Goal: Task Accomplishment & Management: Manage account settings

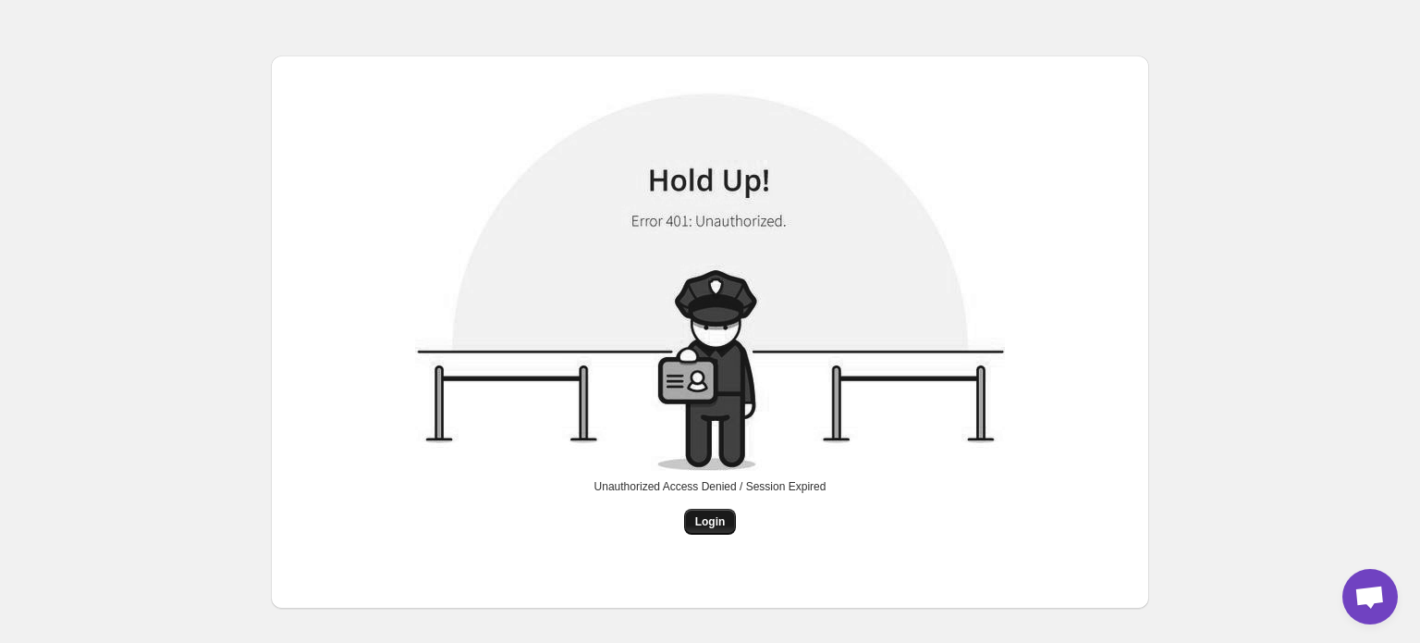
click at [717, 523] on span "Login" at bounding box center [710, 521] width 31 height 15
click at [702, 531] on button "Login" at bounding box center [710, 522] width 53 height 26
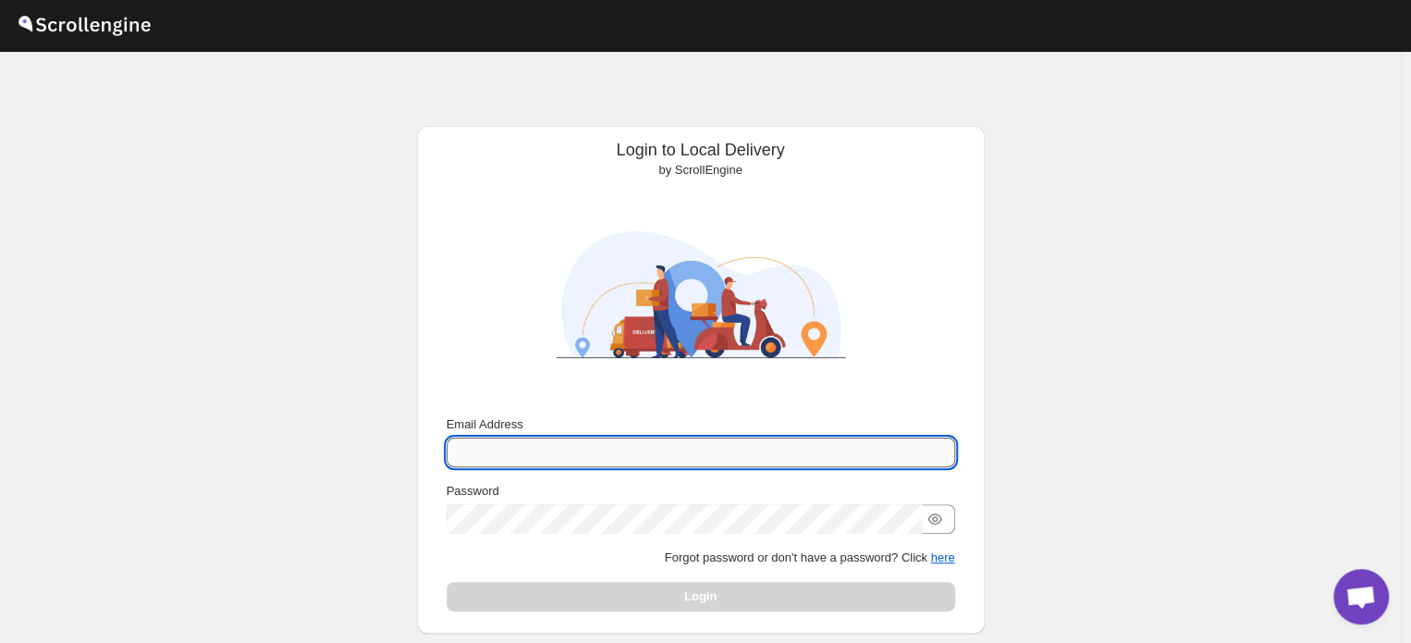
click at [620, 449] on input "Email Address" at bounding box center [701, 452] width 509 height 30
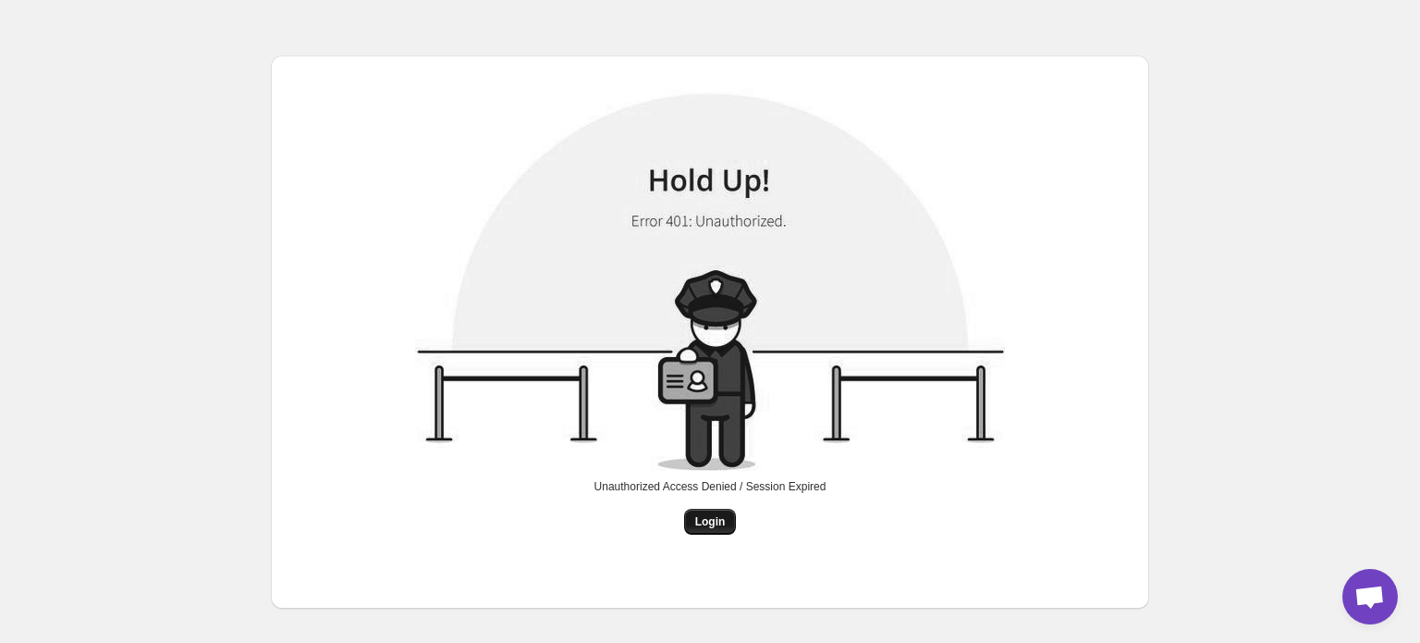
click at [730, 532] on button "Login" at bounding box center [710, 522] width 53 height 26
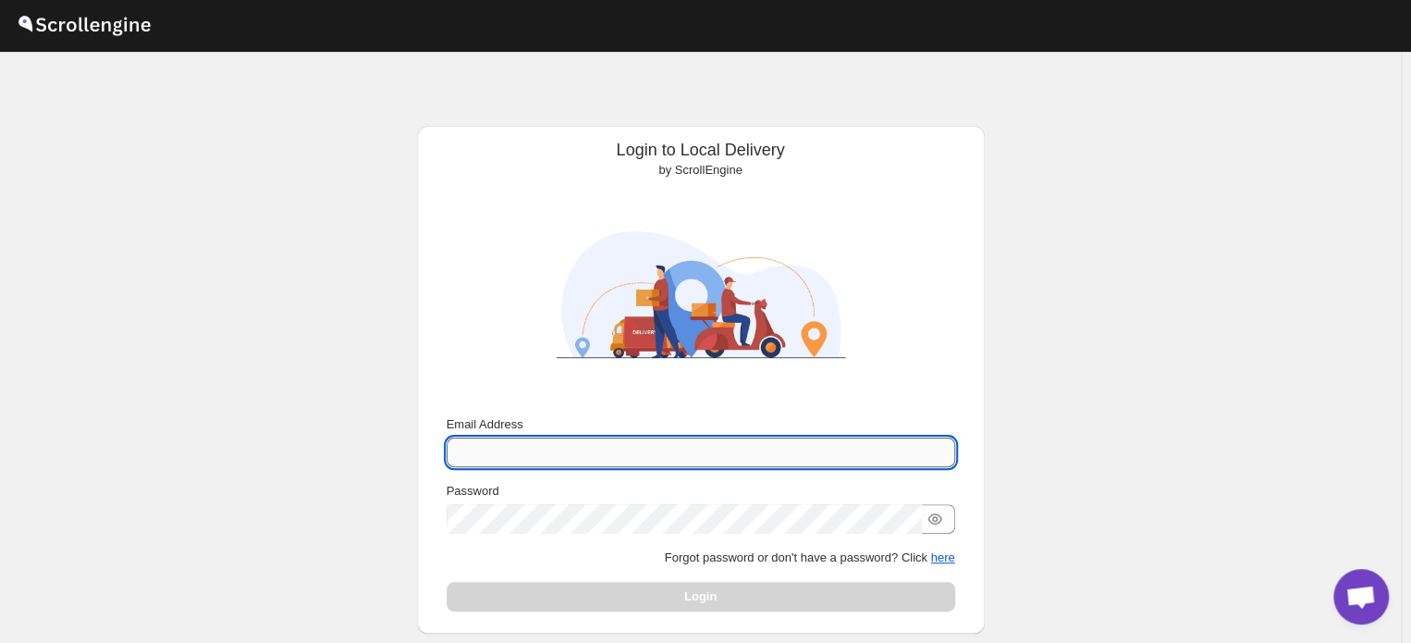
click at [647, 460] on input "Email Address" at bounding box center [701, 452] width 509 height 30
click at [481, 448] on input "oycnbb@gmail.com" at bounding box center [701, 452] width 509 height 30
type input "onyxnbb@gmail.com"
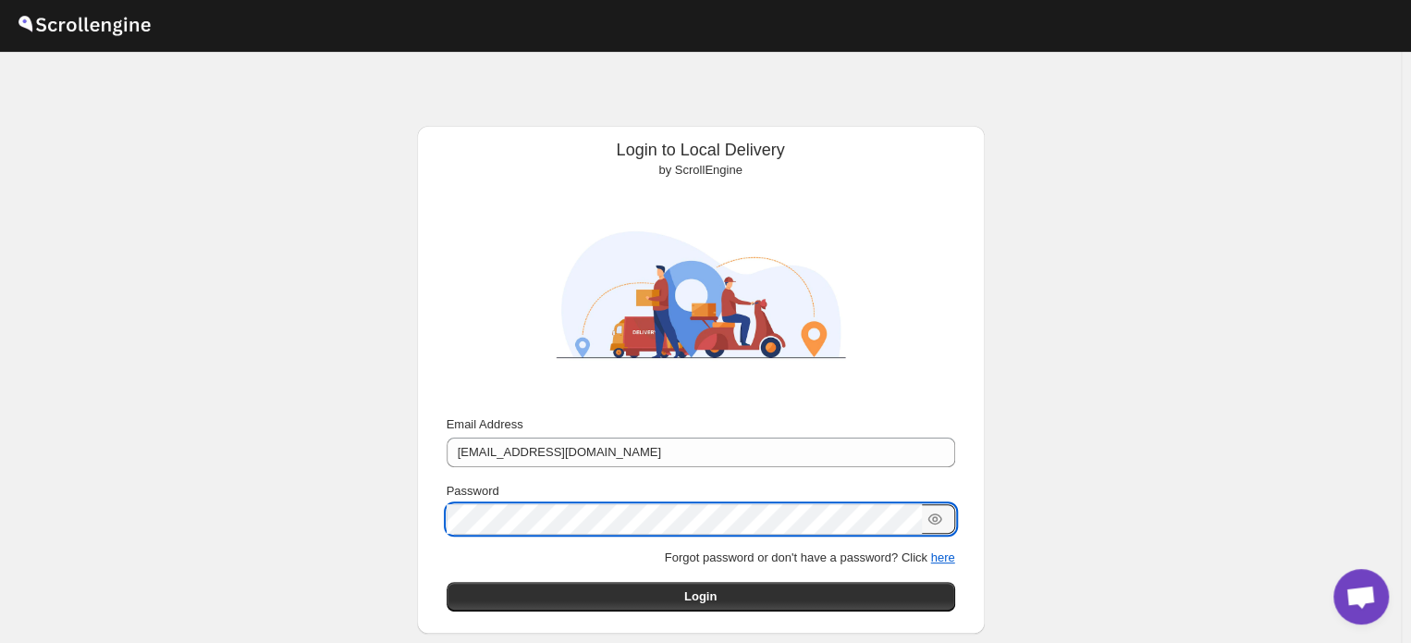
click at [447, 126] on button "Submit" at bounding box center [473, 135] width 53 height 19
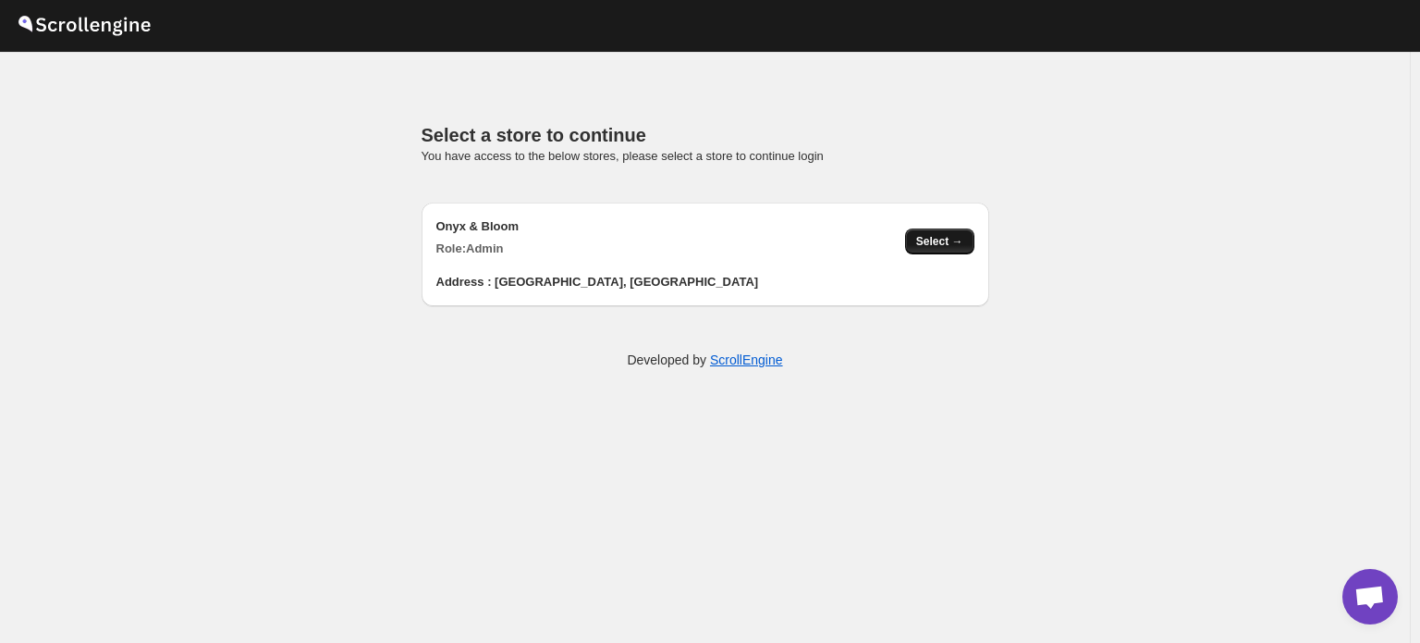
click at [937, 239] on span "Select →" at bounding box center [939, 241] width 47 height 15
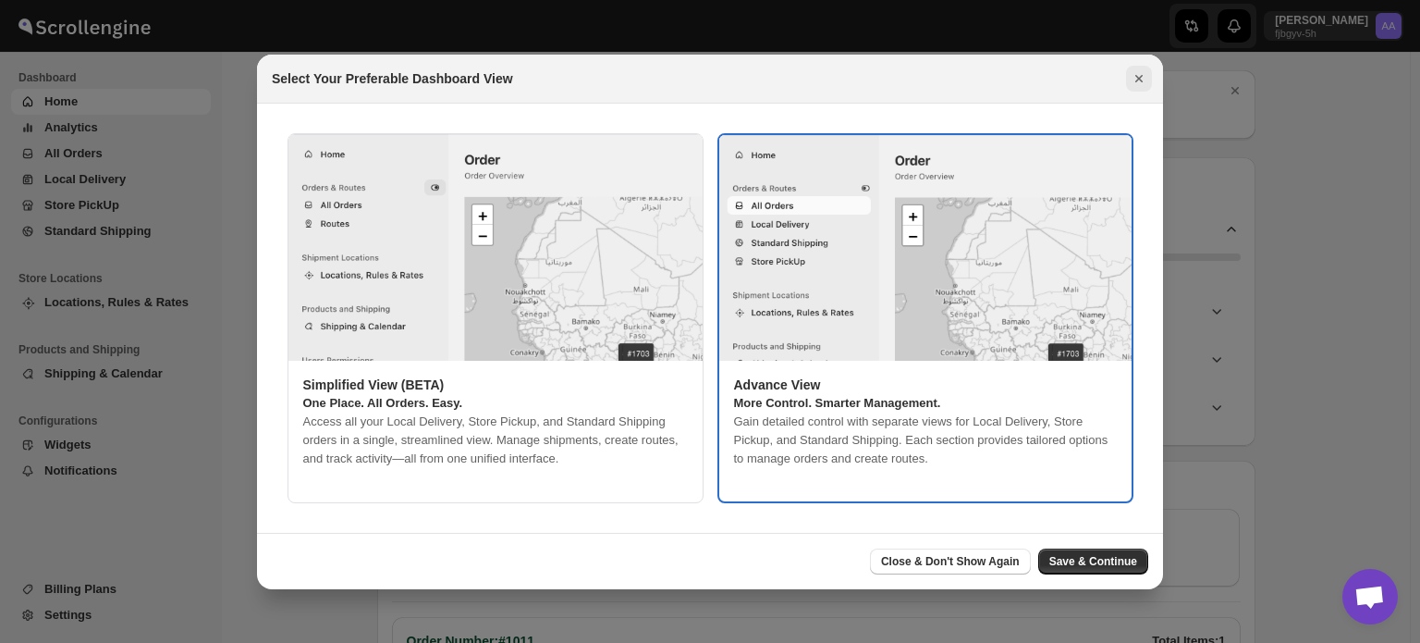
click at [1140, 69] on icon "Close" at bounding box center [1139, 78] width 18 height 18
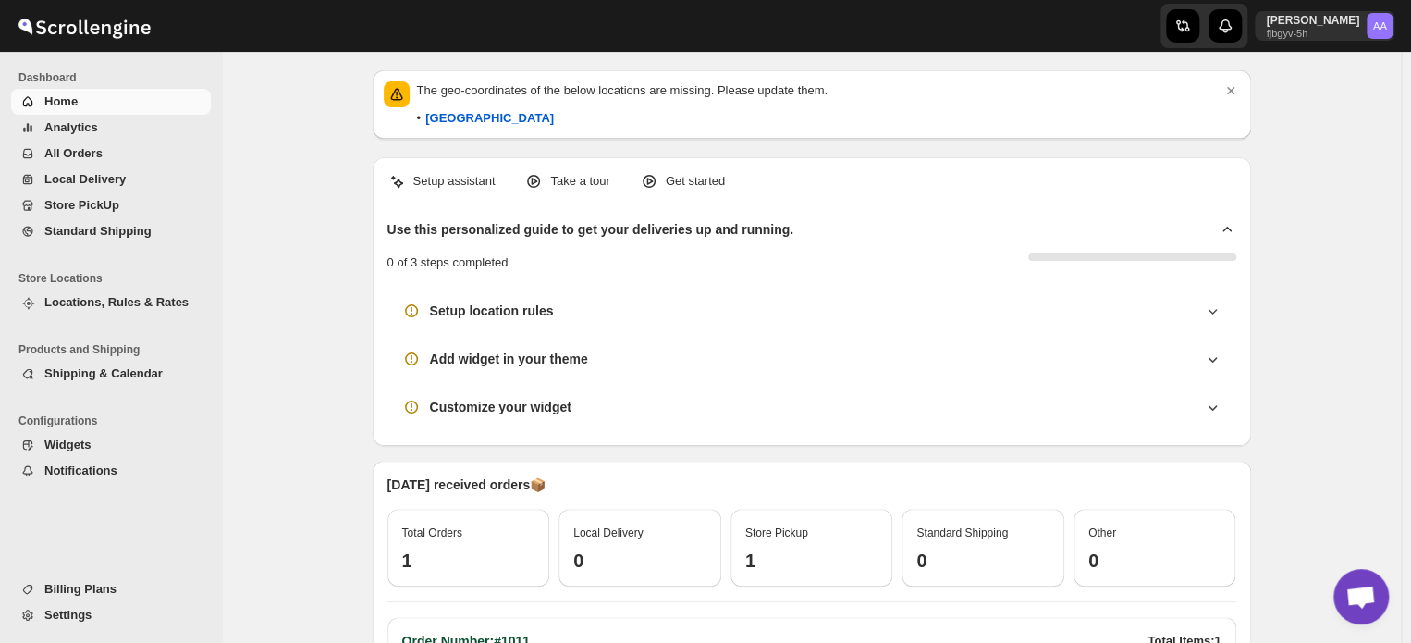
click at [107, 576] on button "Billing Plans" at bounding box center [111, 589] width 200 height 26
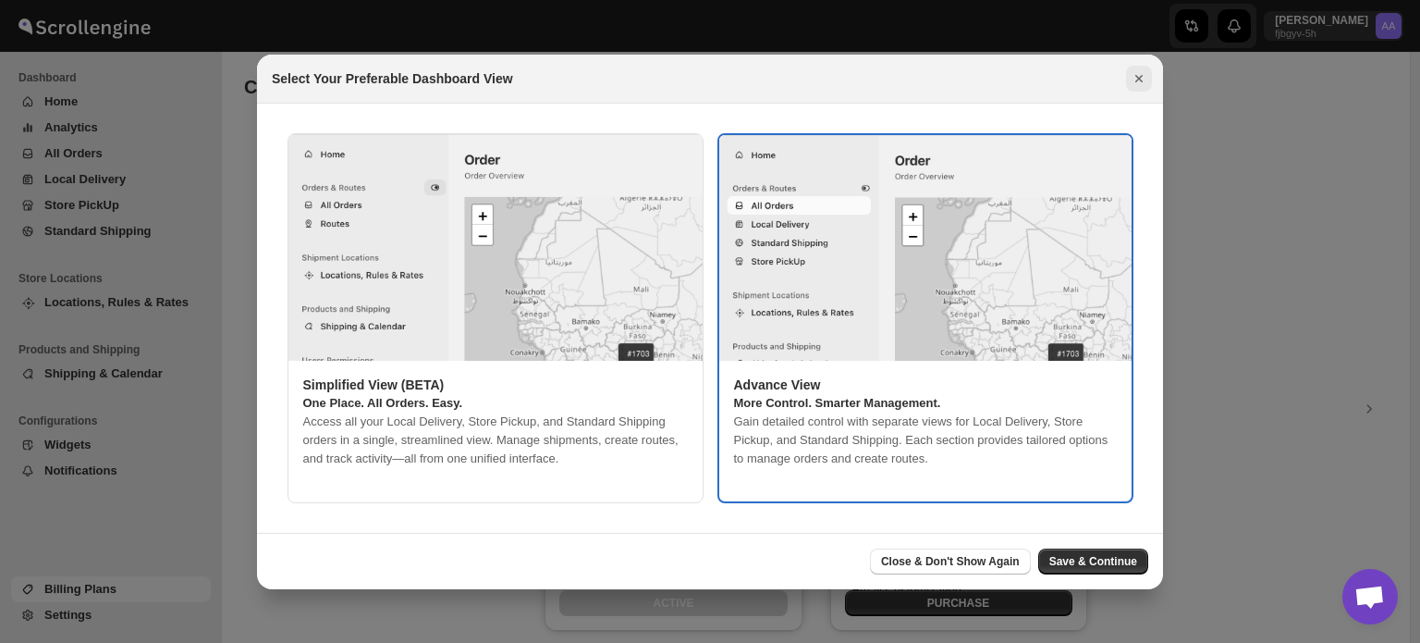
click at [1139, 84] on icon "Close" at bounding box center [1139, 78] width 18 height 18
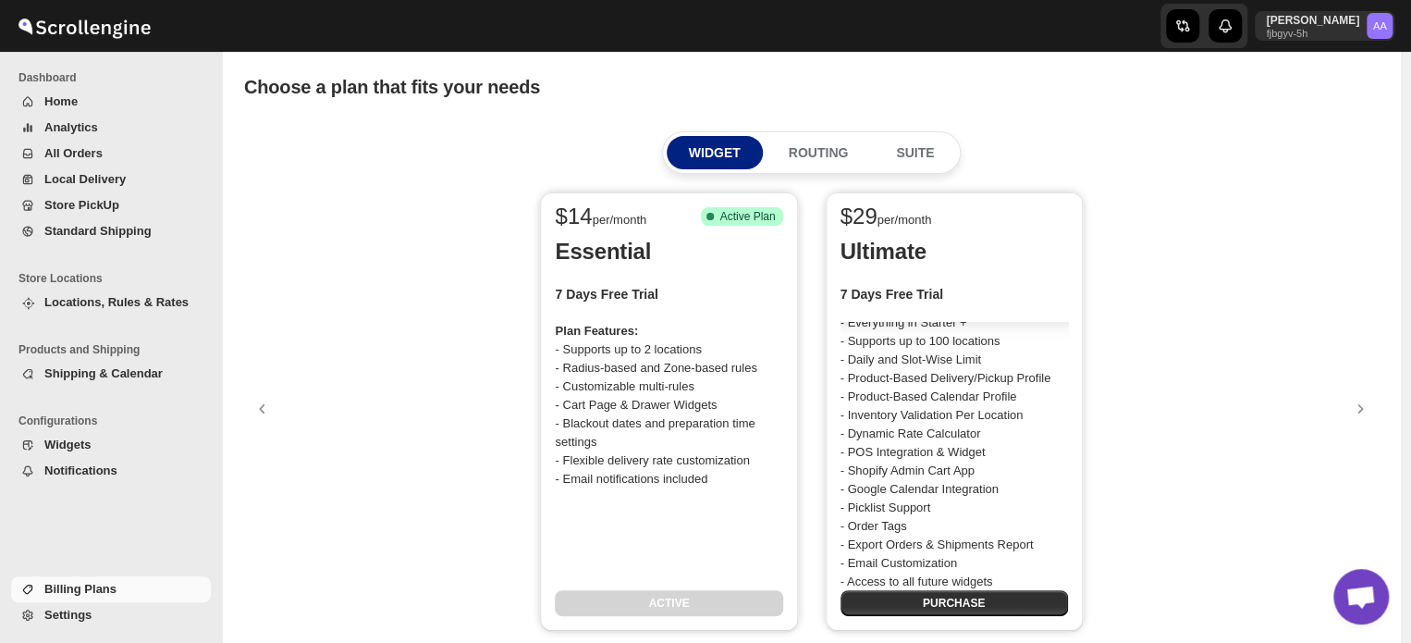
click at [731, 220] on span "Active Plan" at bounding box center [746, 216] width 55 height 15
click at [788, 145] on button "ROUTING" at bounding box center [819, 152] width 104 height 33
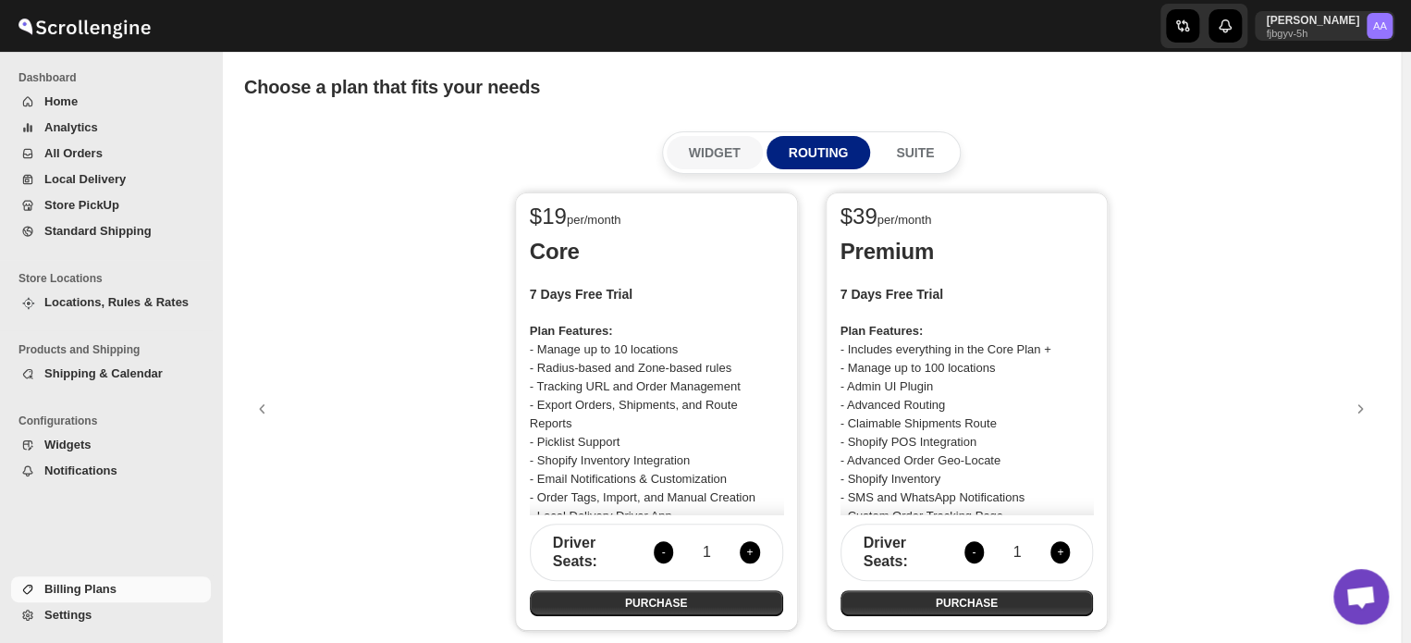
click at [747, 149] on button "WIDGET" at bounding box center [715, 152] width 96 height 33
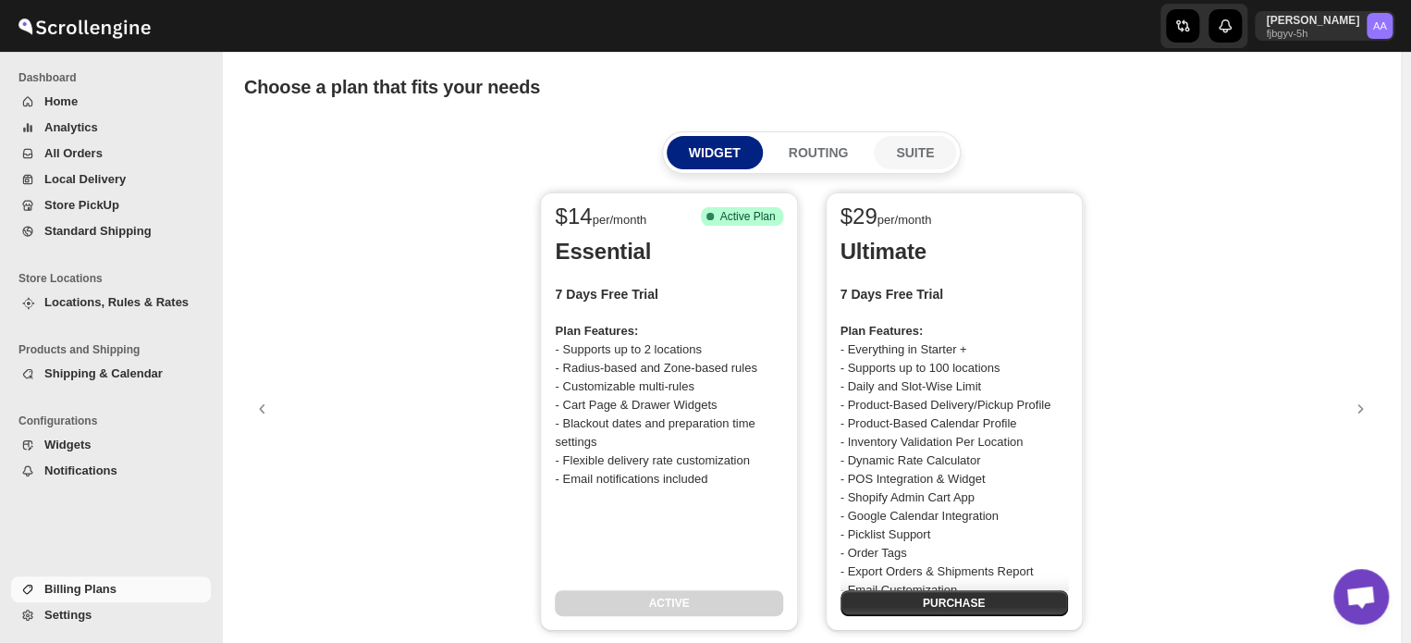
click at [915, 152] on p "SUITE" at bounding box center [915, 152] width 38 height 18
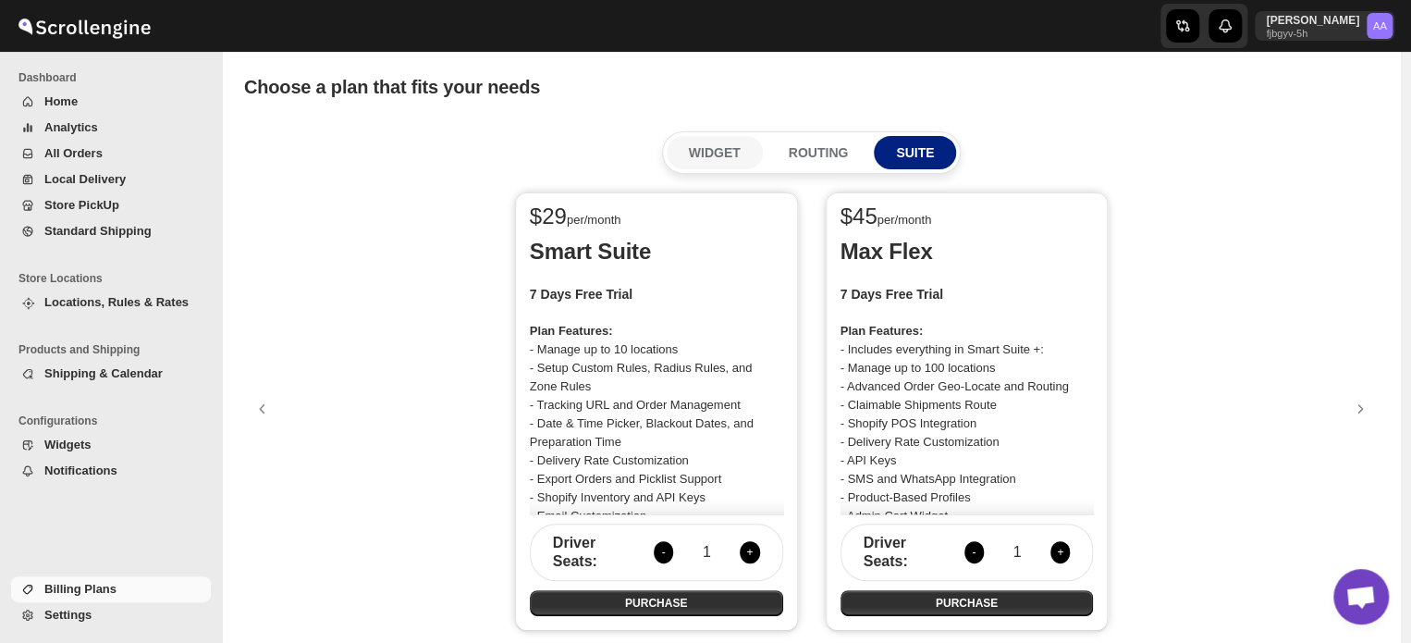
click at [733, 154] on p "WIDGET" at bounding box center [715, 152] width 52 height 18
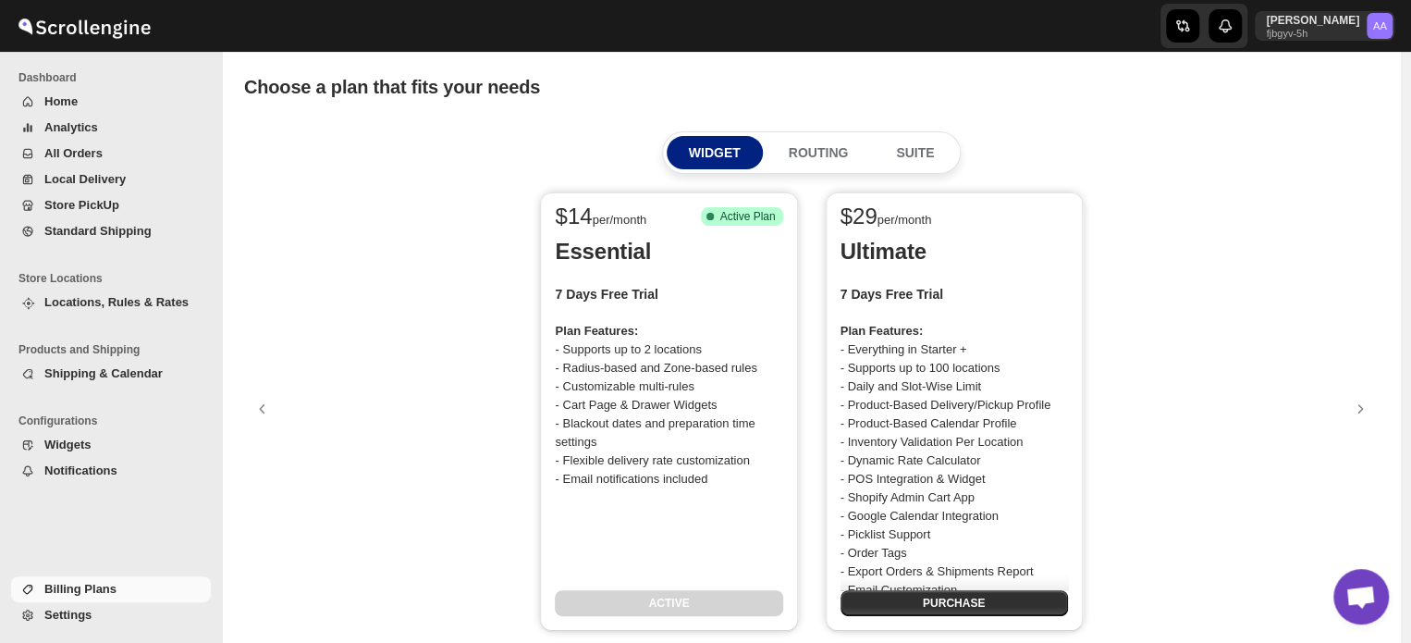
click at [78, 610] on span "Settings" at bounding box center [67, 615] width 47 height 14
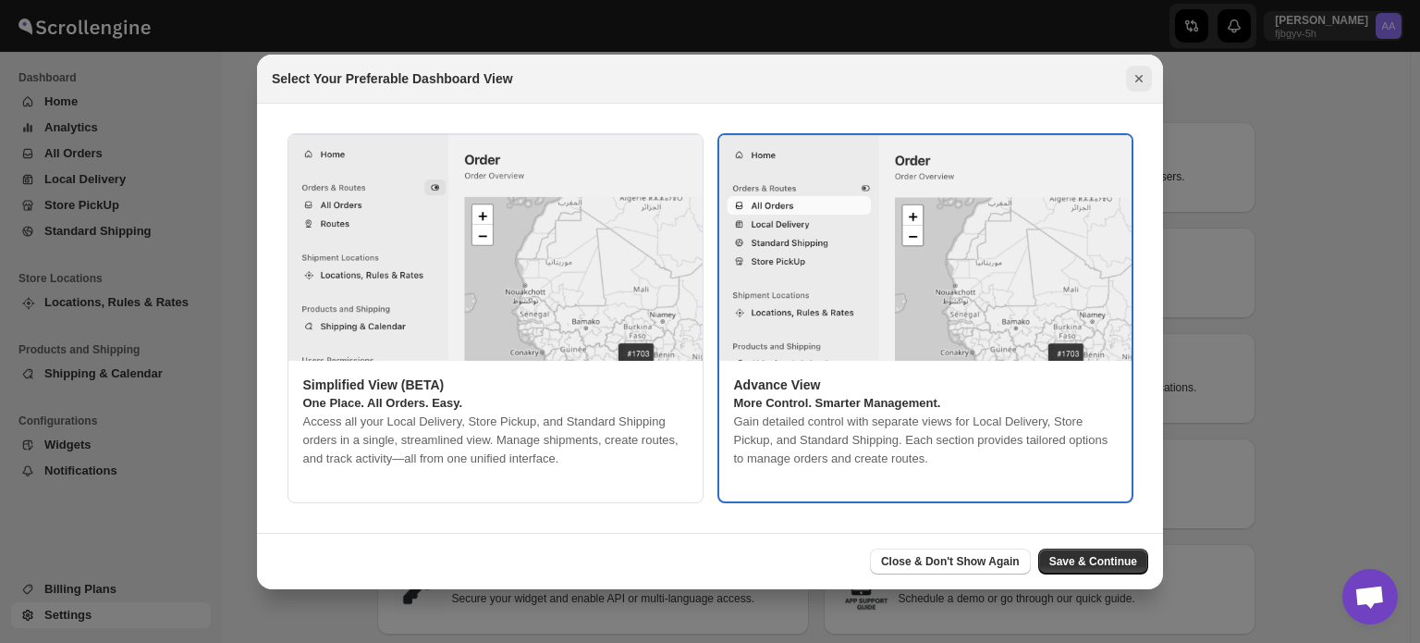
click at [1136, 82] on icon "Close" at bounding box center [1139, 78] width 18 height 18
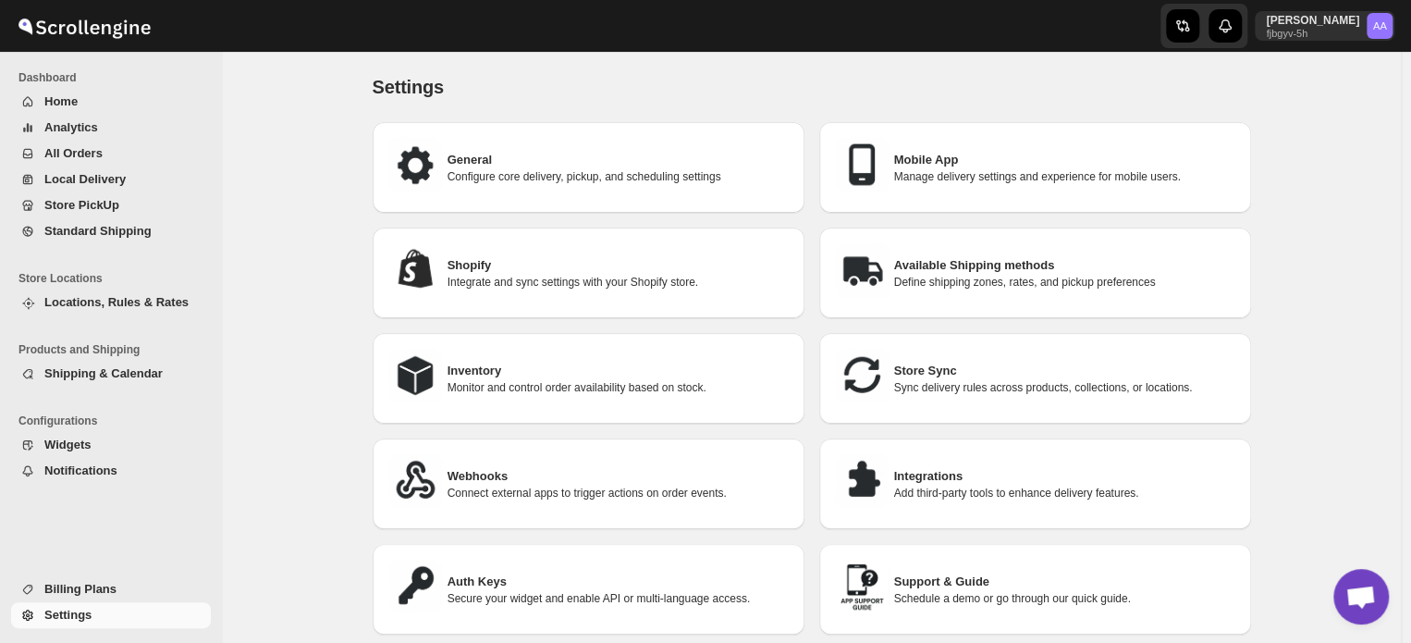
click at [99, 597] on span "Billing Plans" at bounding box center [125, 589] width 163 height 18
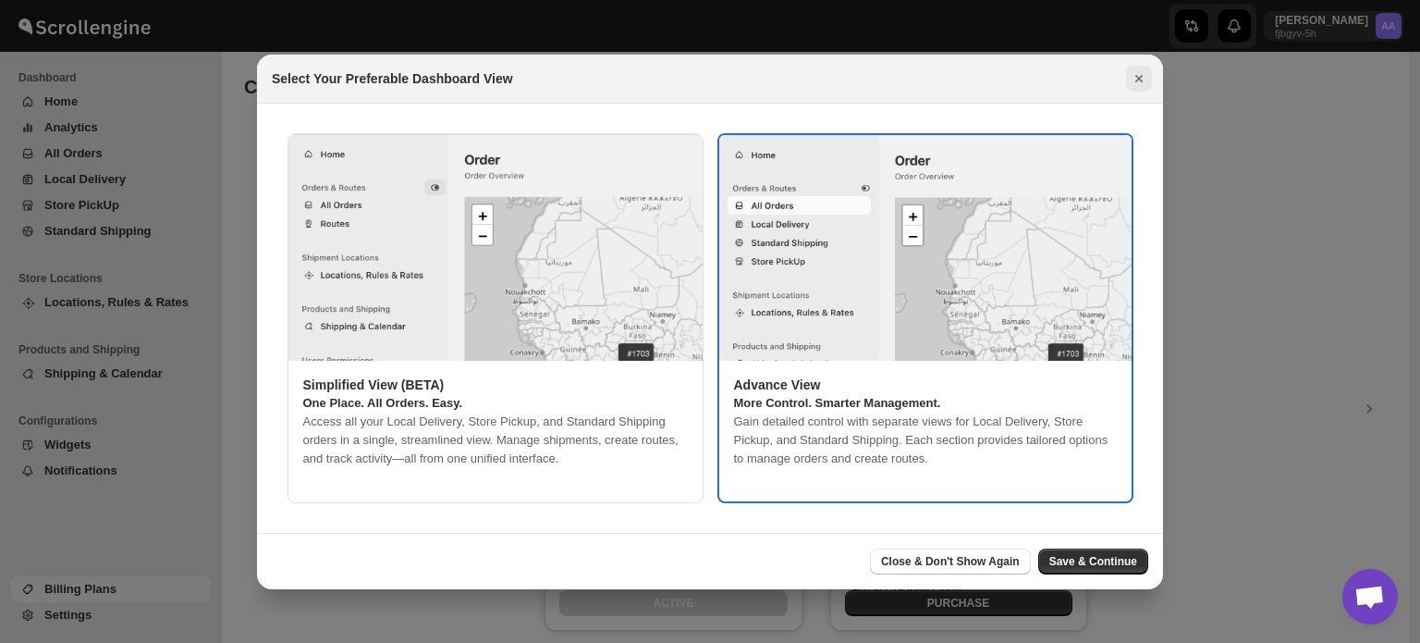
click at [1136, 71] on icon "Close" at bounding box center [1139, 78] width 18 height 18
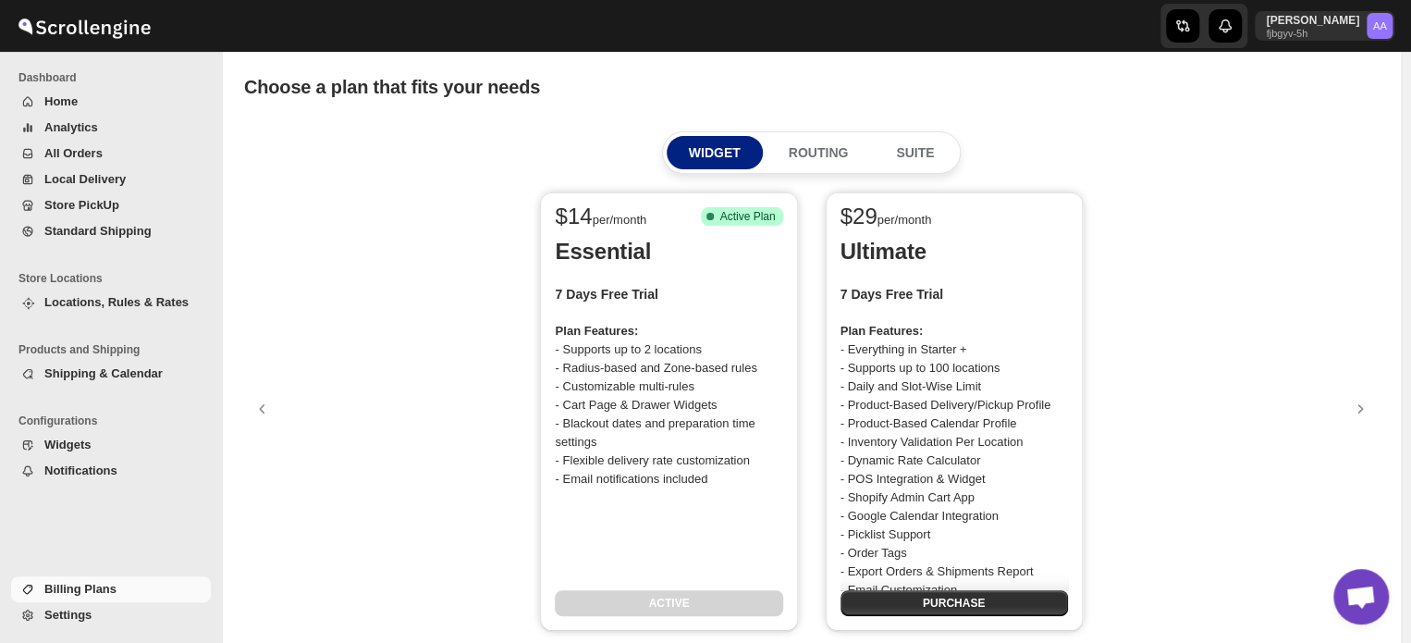
scroll to position [144, 0]
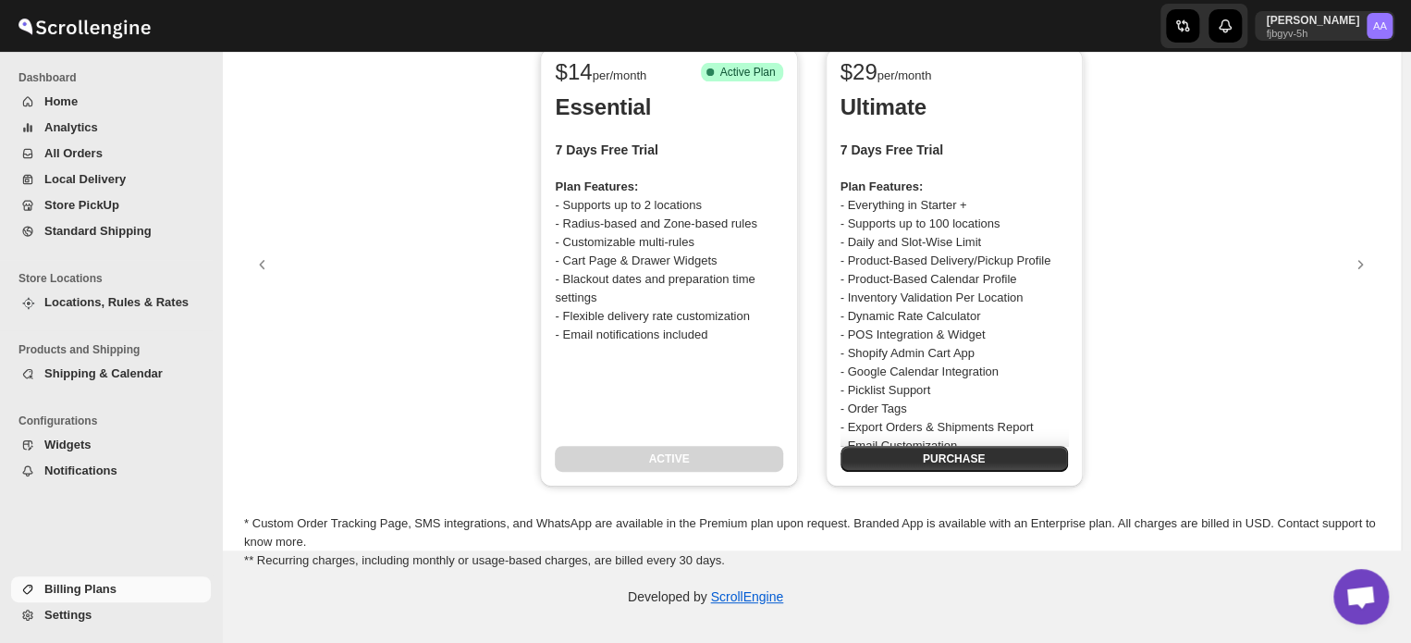
click at [683, 453] on div "$ 14 per/month Success Complete Active Plan Essential 7 Days Free Trial Plan Fe…" at bounding box center [668, 267] width 257 height 438
click at [682, 461] on div "$ 14 per/month Success Complete Active Plan Essential 7 Days Free Trial Plan Fe…" at bounding box center [668, 267] width 257 height 438
click at [1380, 19] on icon "AA" at bounding box center [1380, 26] width 26 height 26
click at [107, 596] on span "Billing Plans" at bounding box center [80, 589] width 72 height 14
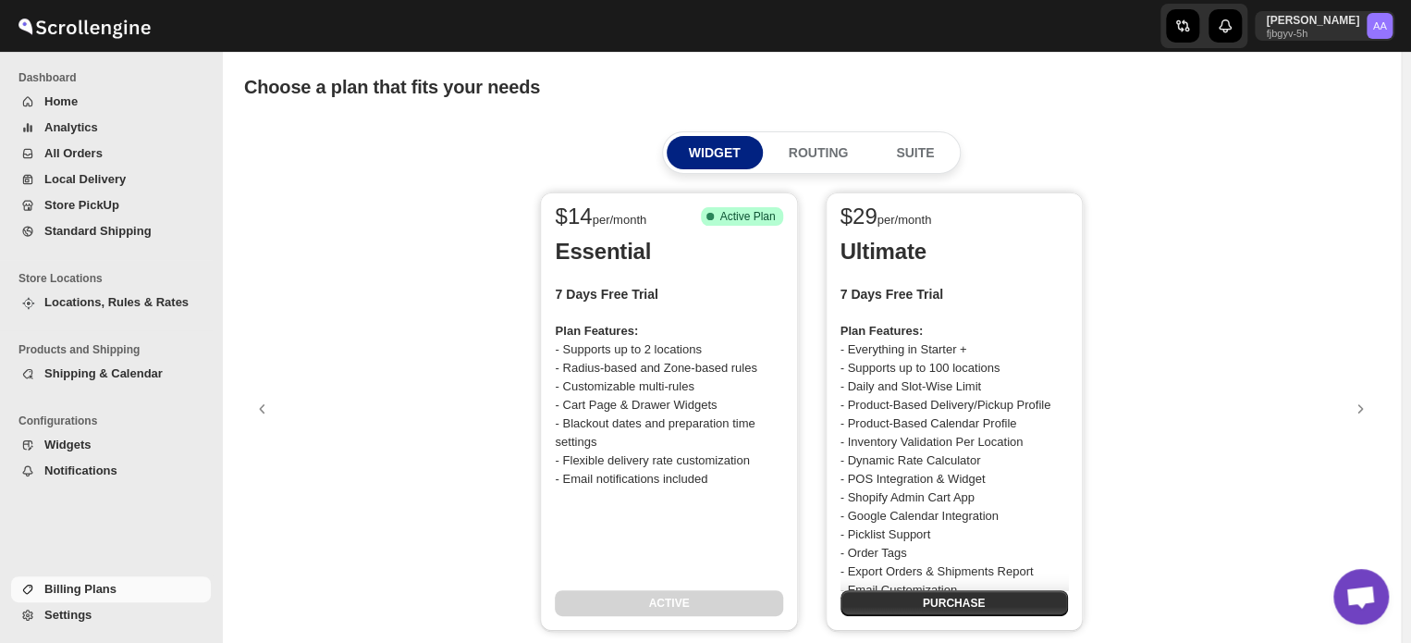
click at [660, 268] on div "Essential 7 Days Free Trial Plan Features: - Supports up to 2 locations - Radiu…" at bounding box center [668, 413] width 227 height 353
click at [704, 203] on div "$ 14 per/month Success Complete Active Plan" at bounding box center [661, 210] width 242 height 37
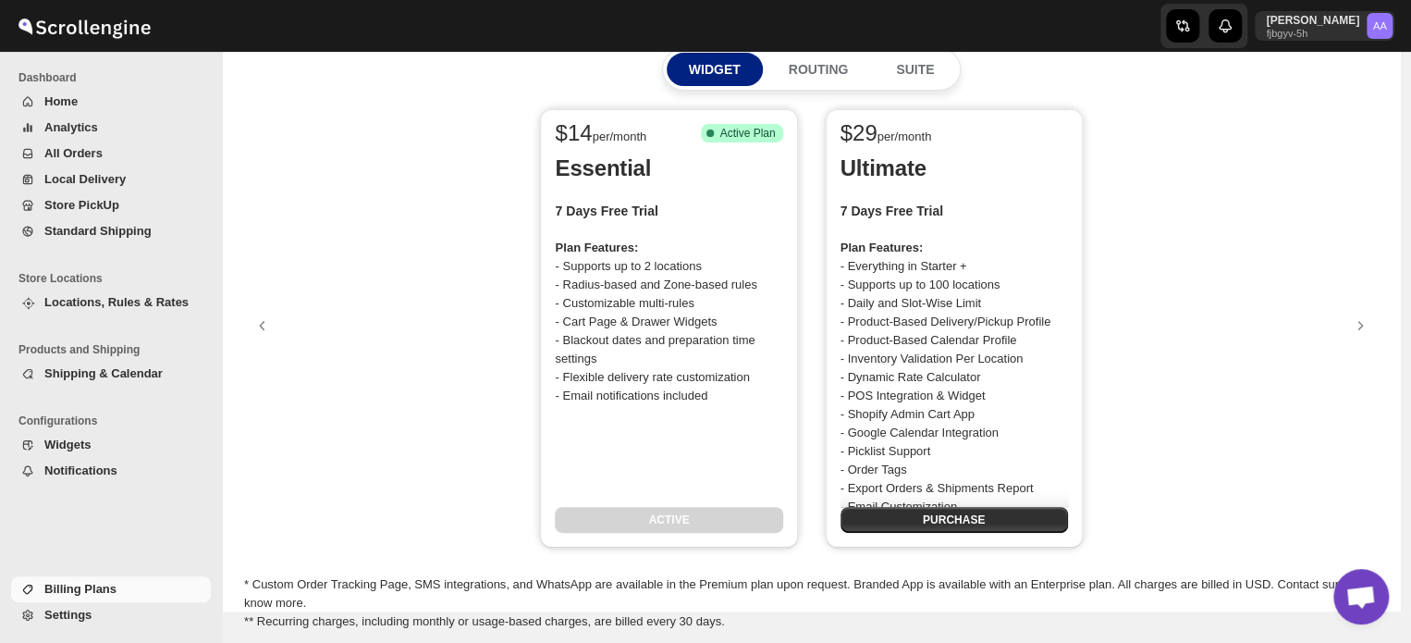
scroll to position [144, 0]
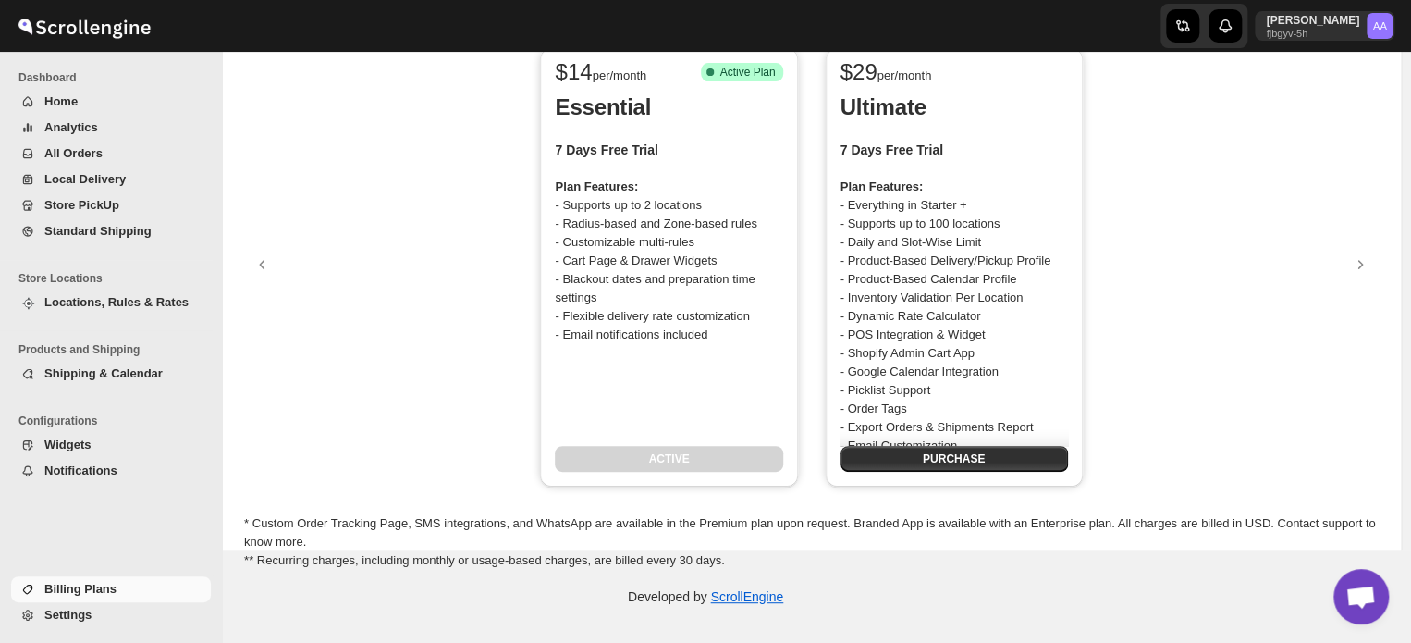
click at [676, 502] on div "$ 14 per/month Success Complete Active Plan Essential 7 Days Free Trial Plan Fe…" at bounding box center [811, 304] width 1135 height 531
click at [614, 535] on div "$ 14 per/month Success Complete Active Plan Essential 7 Days Free Trial Plan Fe…" at bounding box center [811, 304] width 1135 height 531
